Goal: Information Seeking & Learning: Find specific page/section

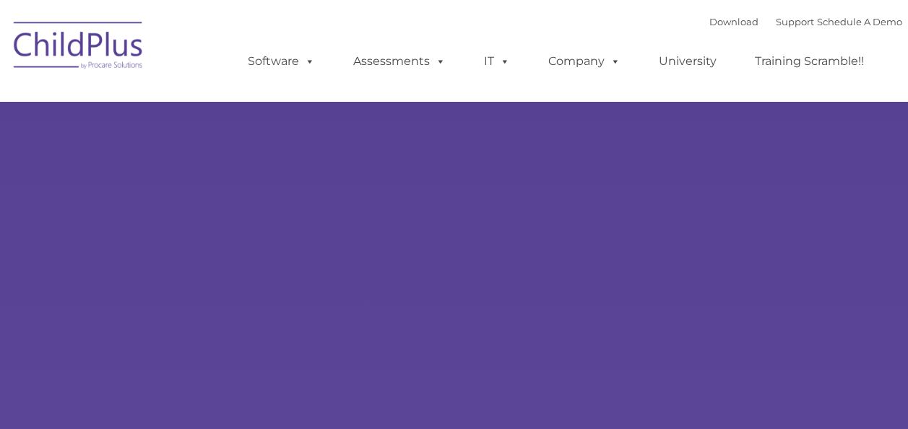
select select "MEDIUM"
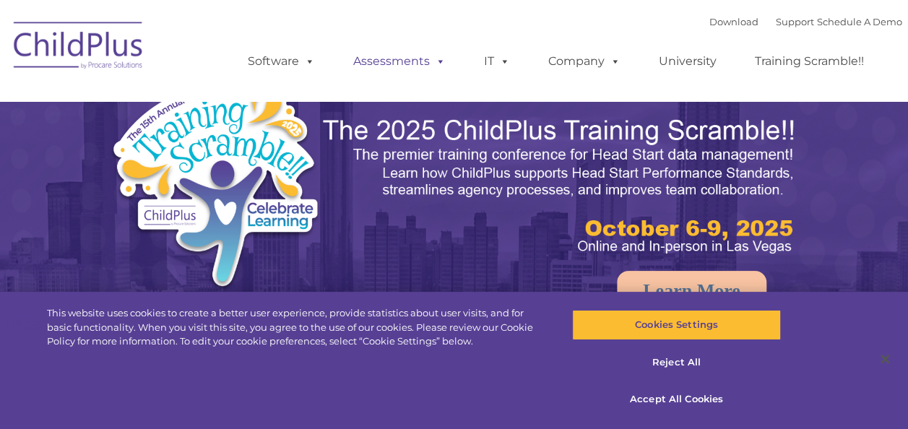
select select "MEDIUM"
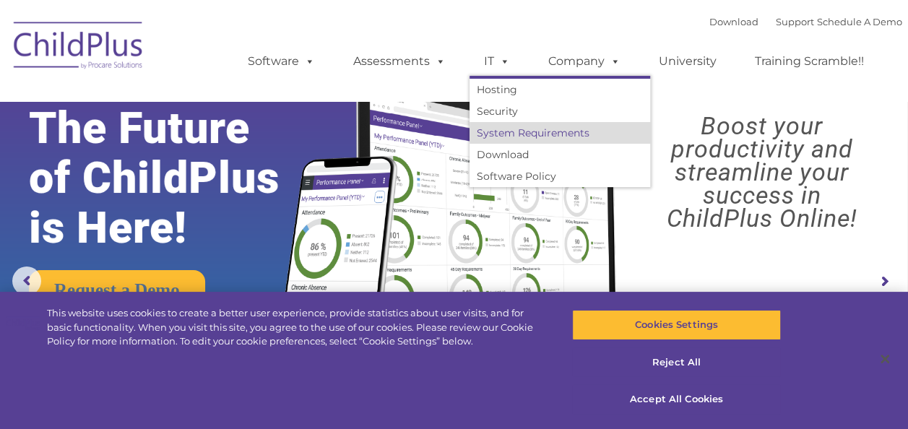
click at [536, 134] on link "System Requirements" at bounding box center [559, 133] width 180 height 22
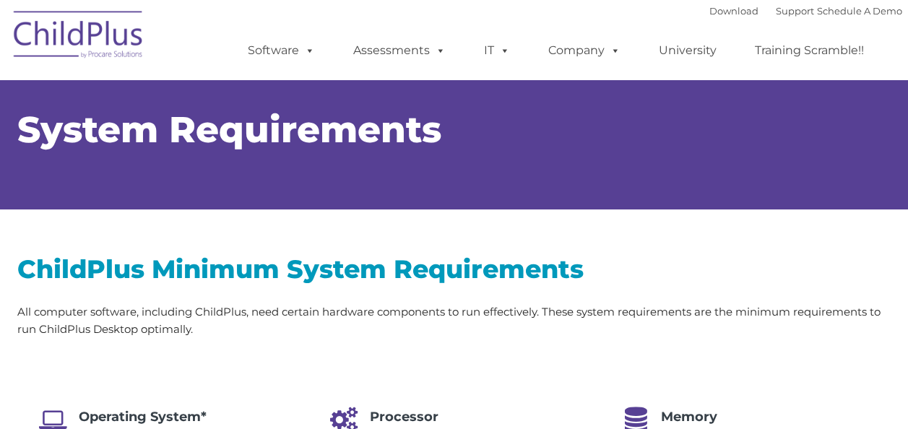
select select "MEDIUM"
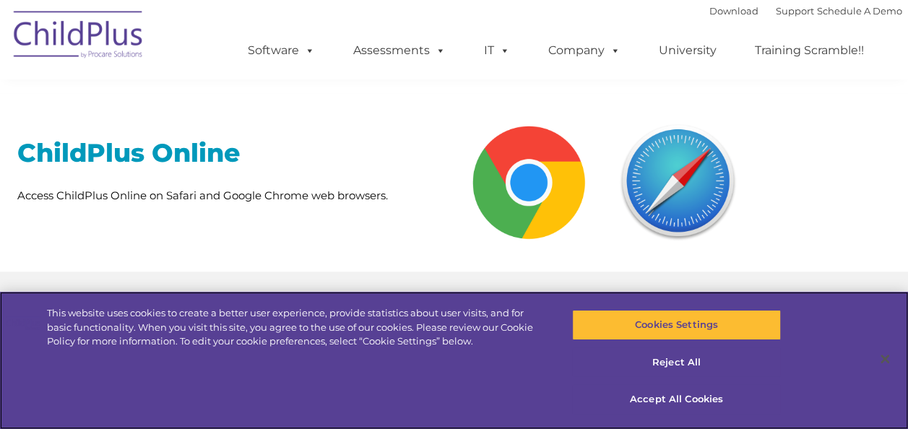
scroll to position [553, 0]
